Goal: Find specific page/section: Find specific page/section

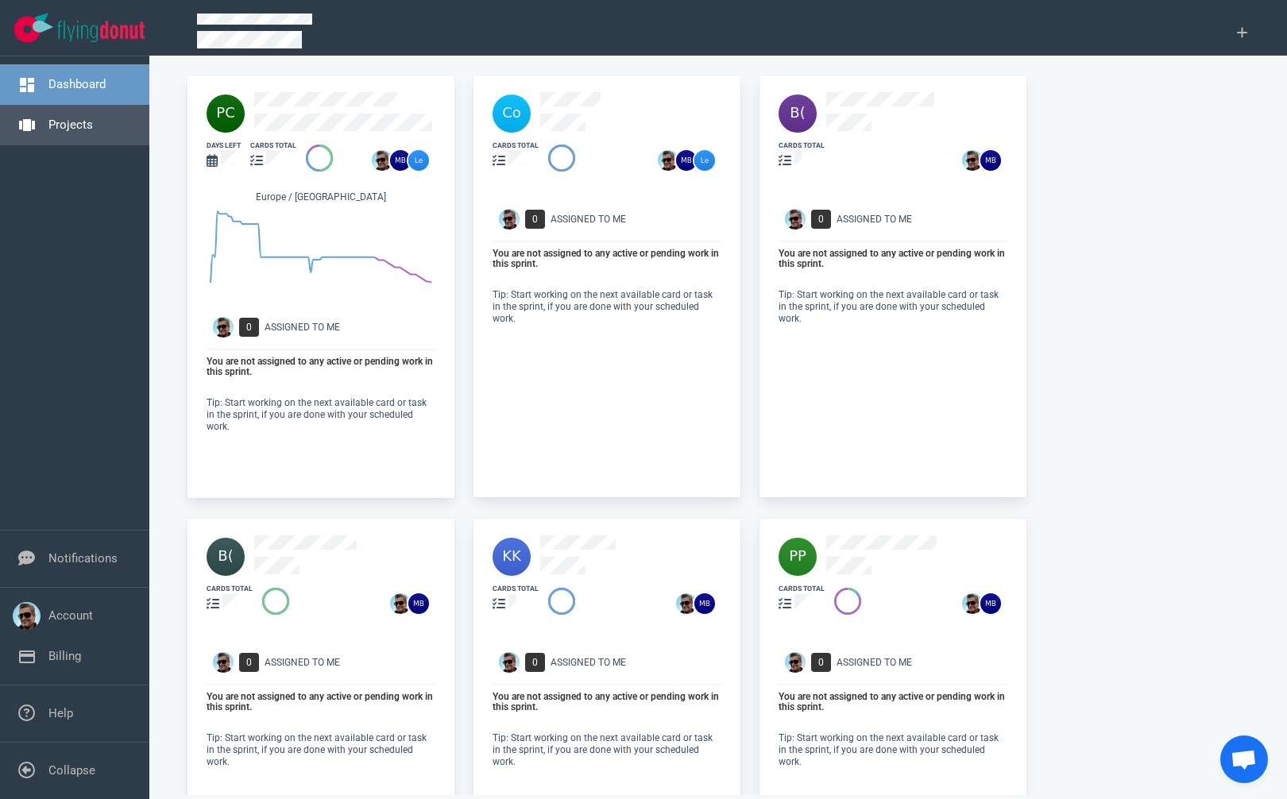
click at [93, 128] on link "Projects" at bounding box center [70, 125] width 45 height 14
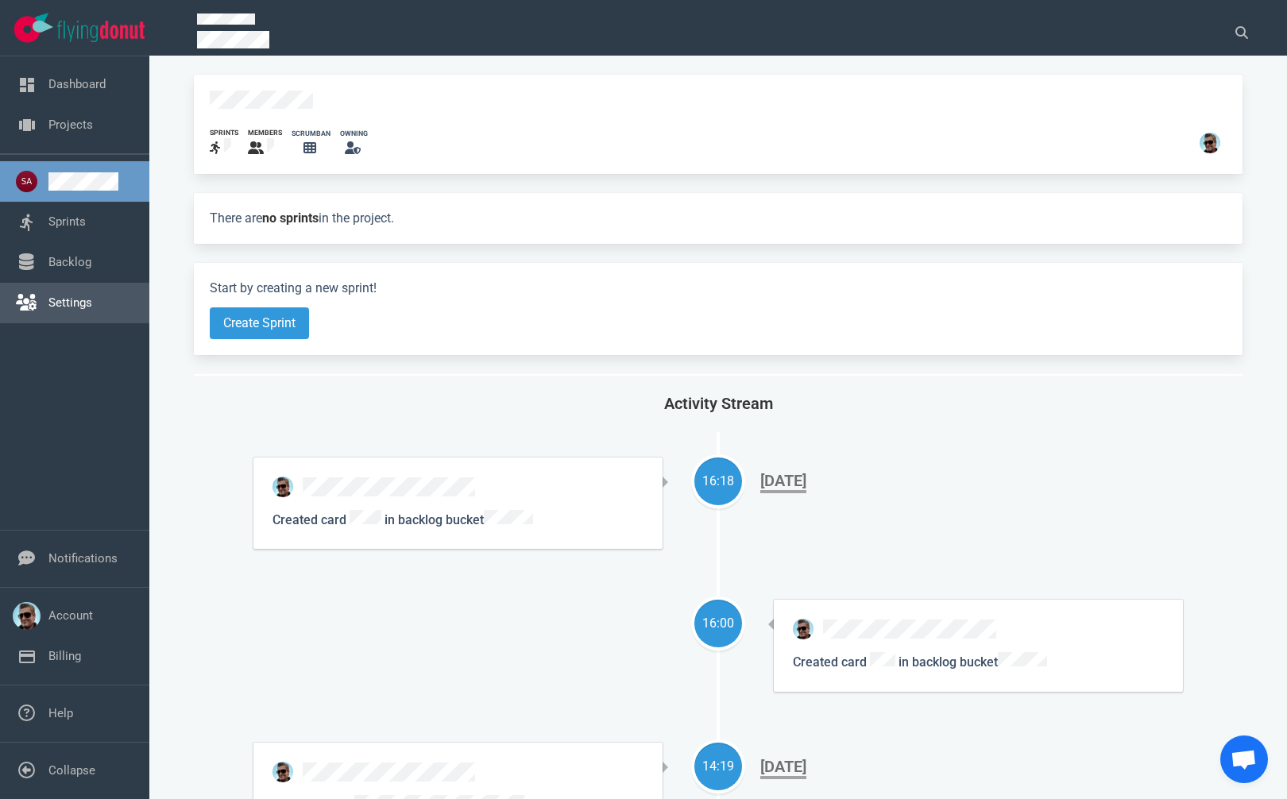
click at [60, 310] on link "Settings" at bounding box center [70, 303] width 44 height 14
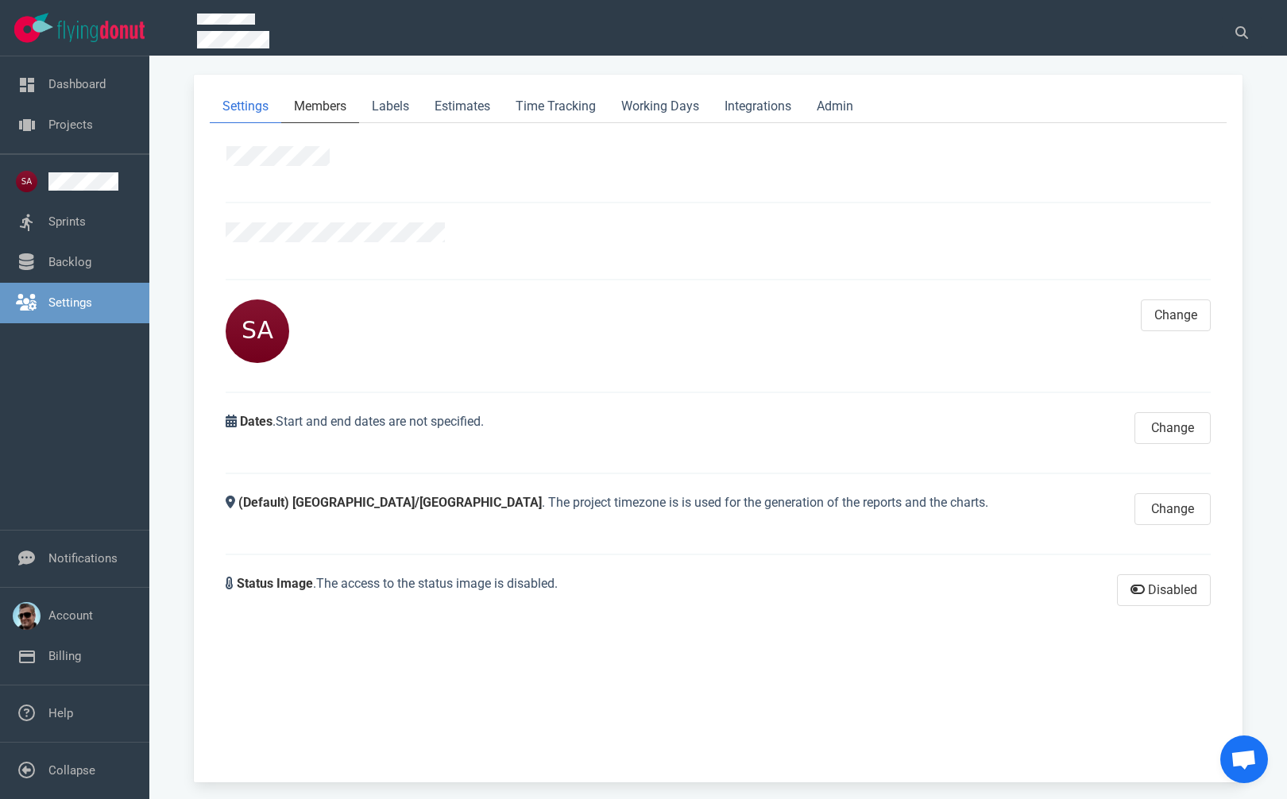
click at [339, 104] on link "Members" at bounding box center [320, 107] width 78 height 33
